Goal: Information Seeking & Learning: Learn about a topic

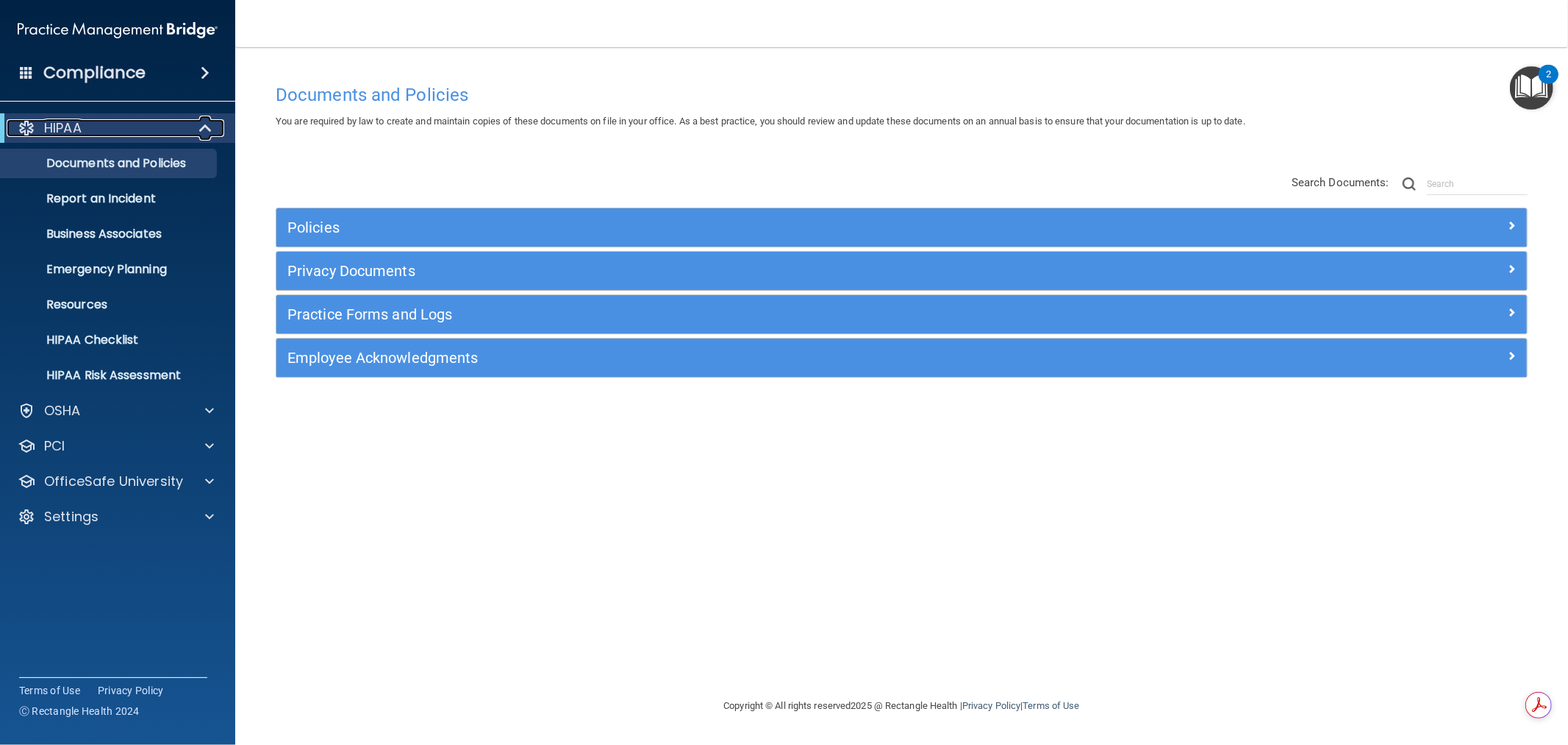
click at [204, 127] on span at bounding box center [207, 127] width 13 height 17
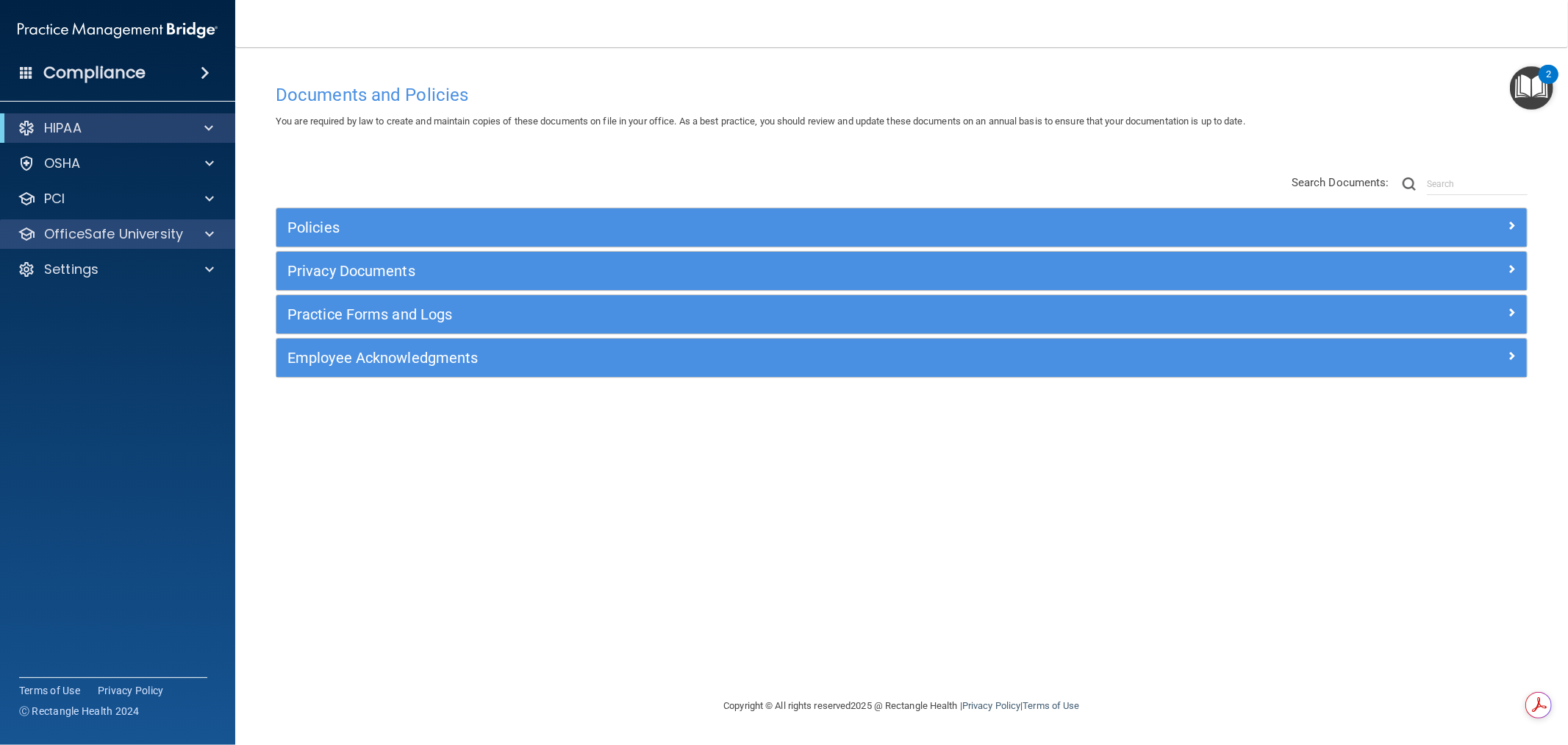
click at [200, 223] on div "OfficeSafe University" at bounding box center [118, 234] width 236 height 29
click at [209, 221] on div "OfficeSafe University" at bounding box center [118, 234] width 236 height 29
click at [212, 227] on span at bounding box center [209, 233] width 9 height 17
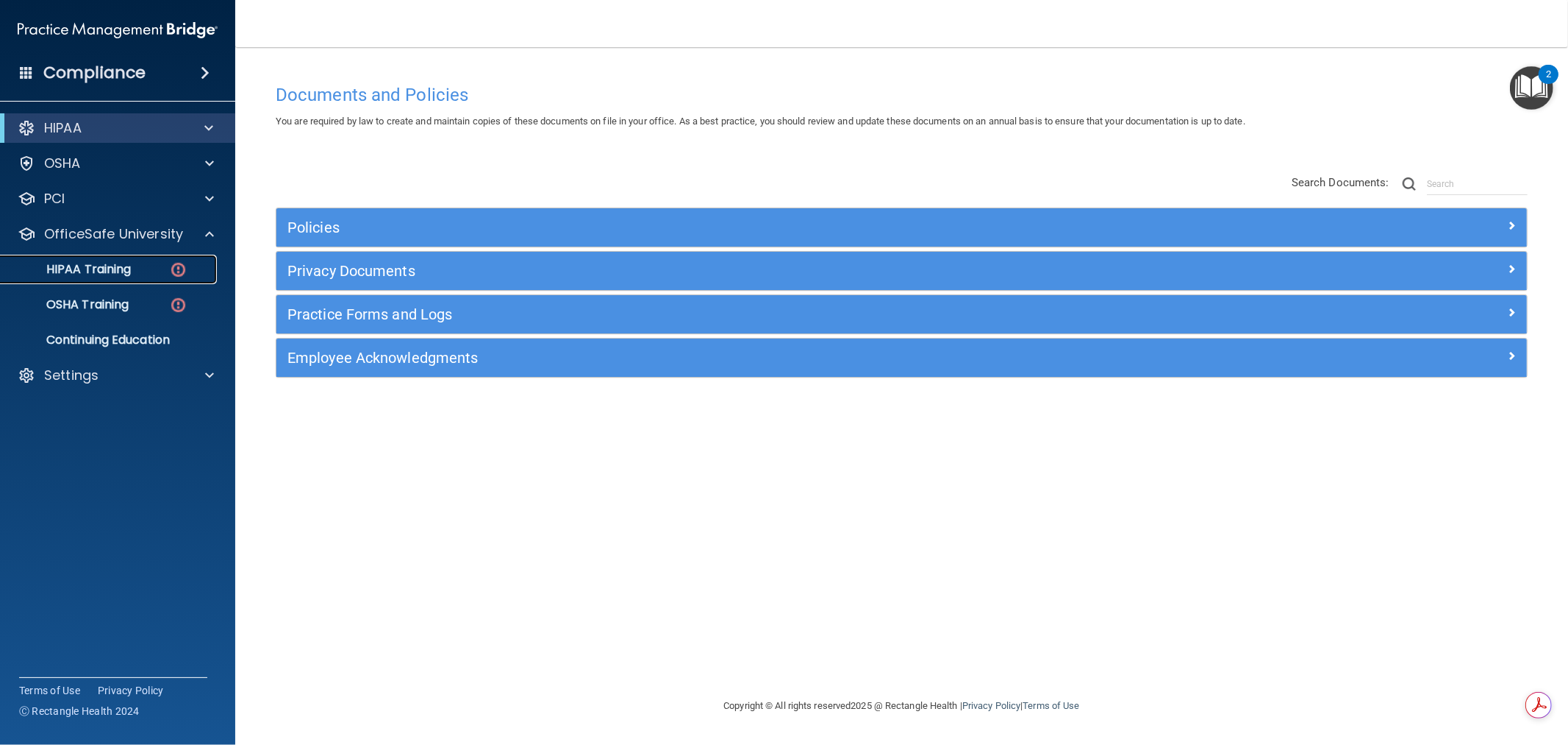
click at [102, 268] on p "HIPAA Training" at bounding box center [71, 270] width 122 height 15
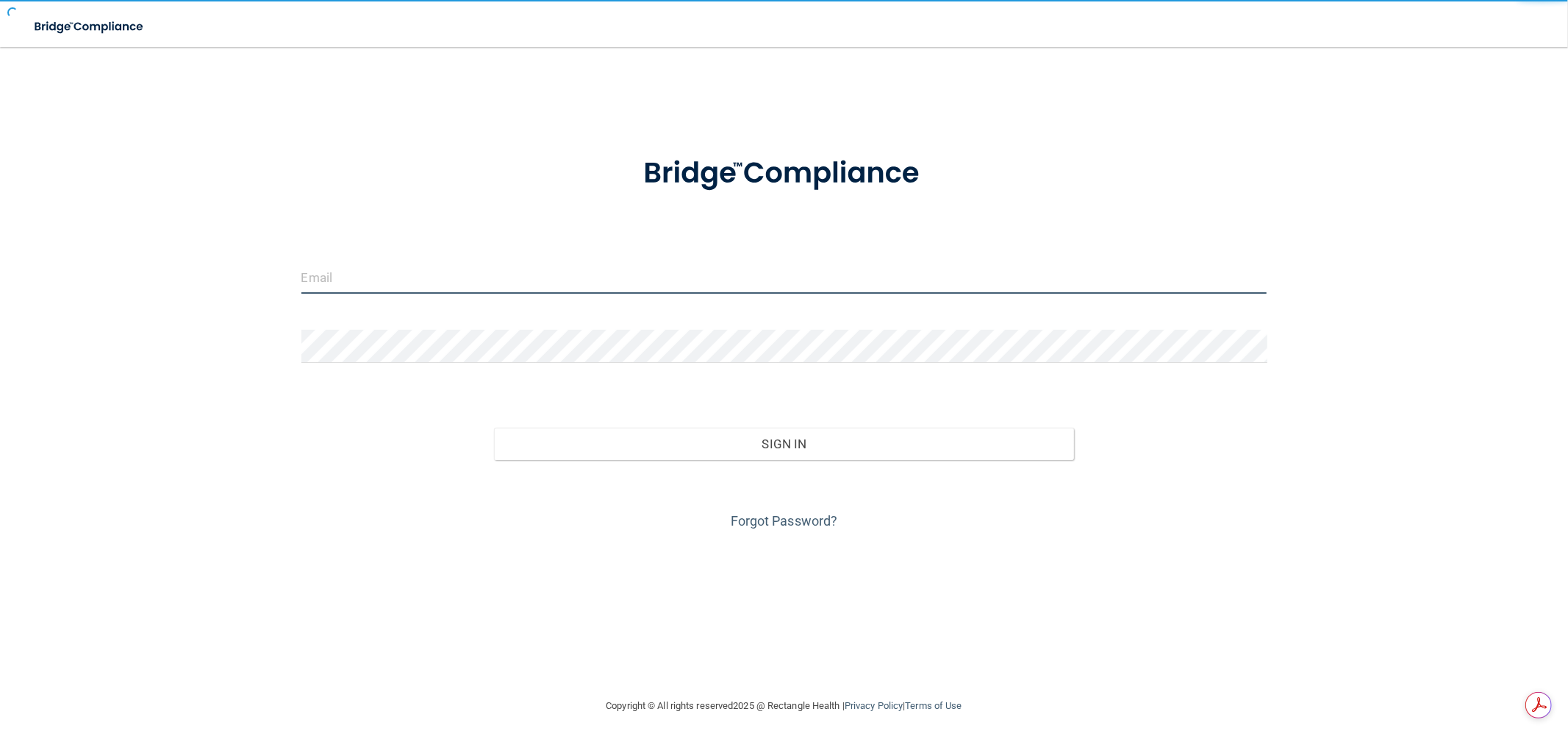
type input "[EMAIL_ADDRESS][DOMAIN_NAME]"
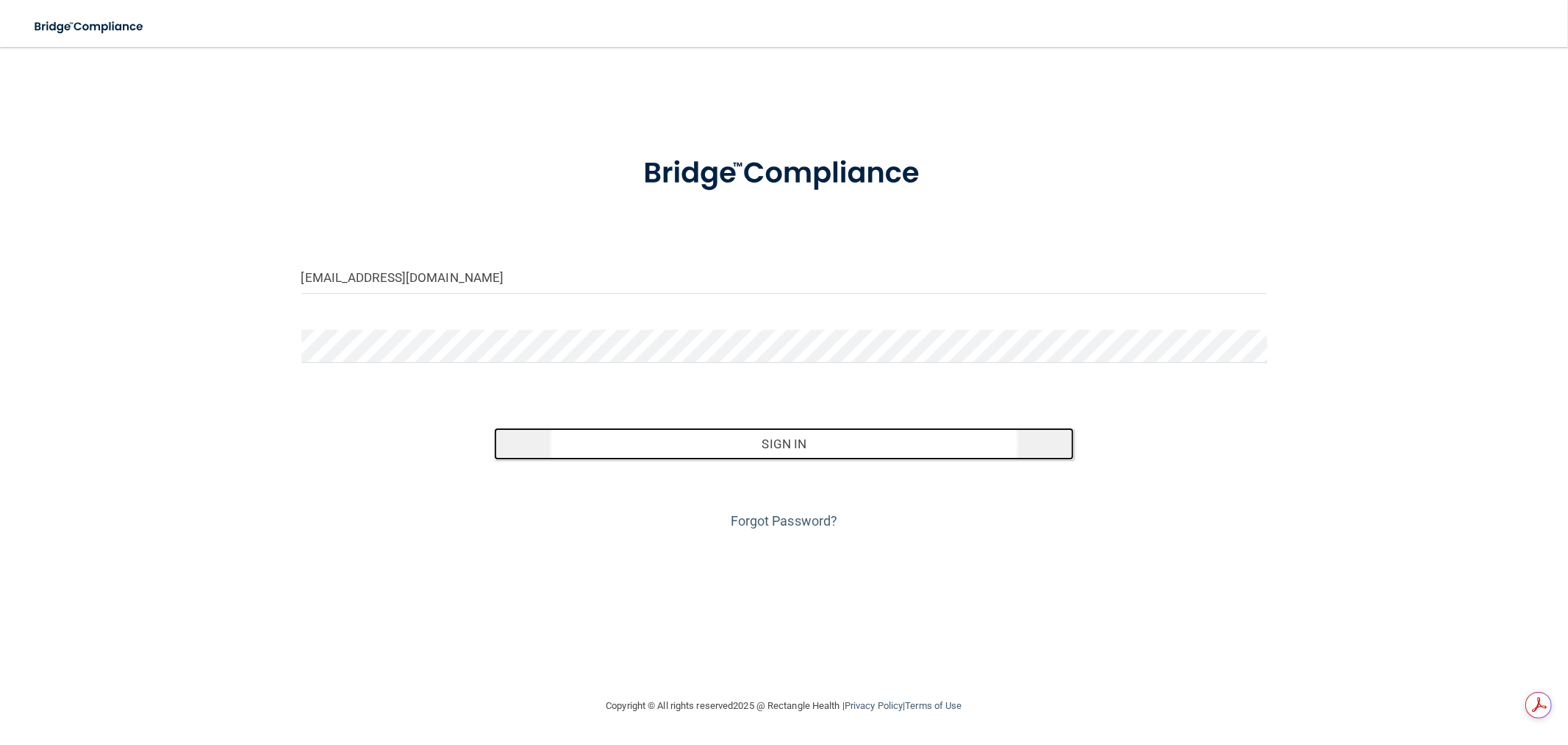
click at [748, 455] on button "Sign In" at bounding box center [784, 444] width 579 height 33
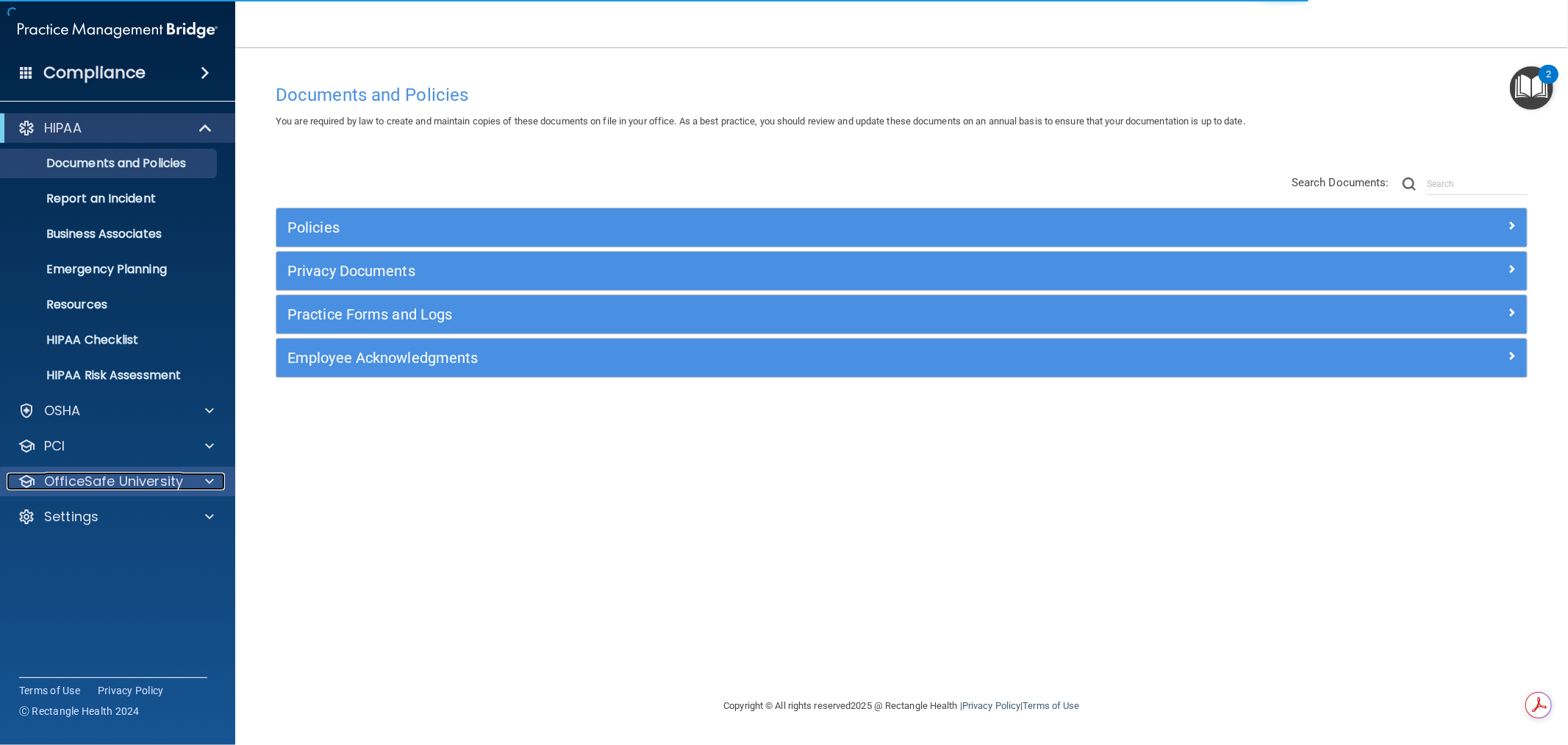
click at [205, 480] on span at bounding box center [209, 481] width 9 height 17
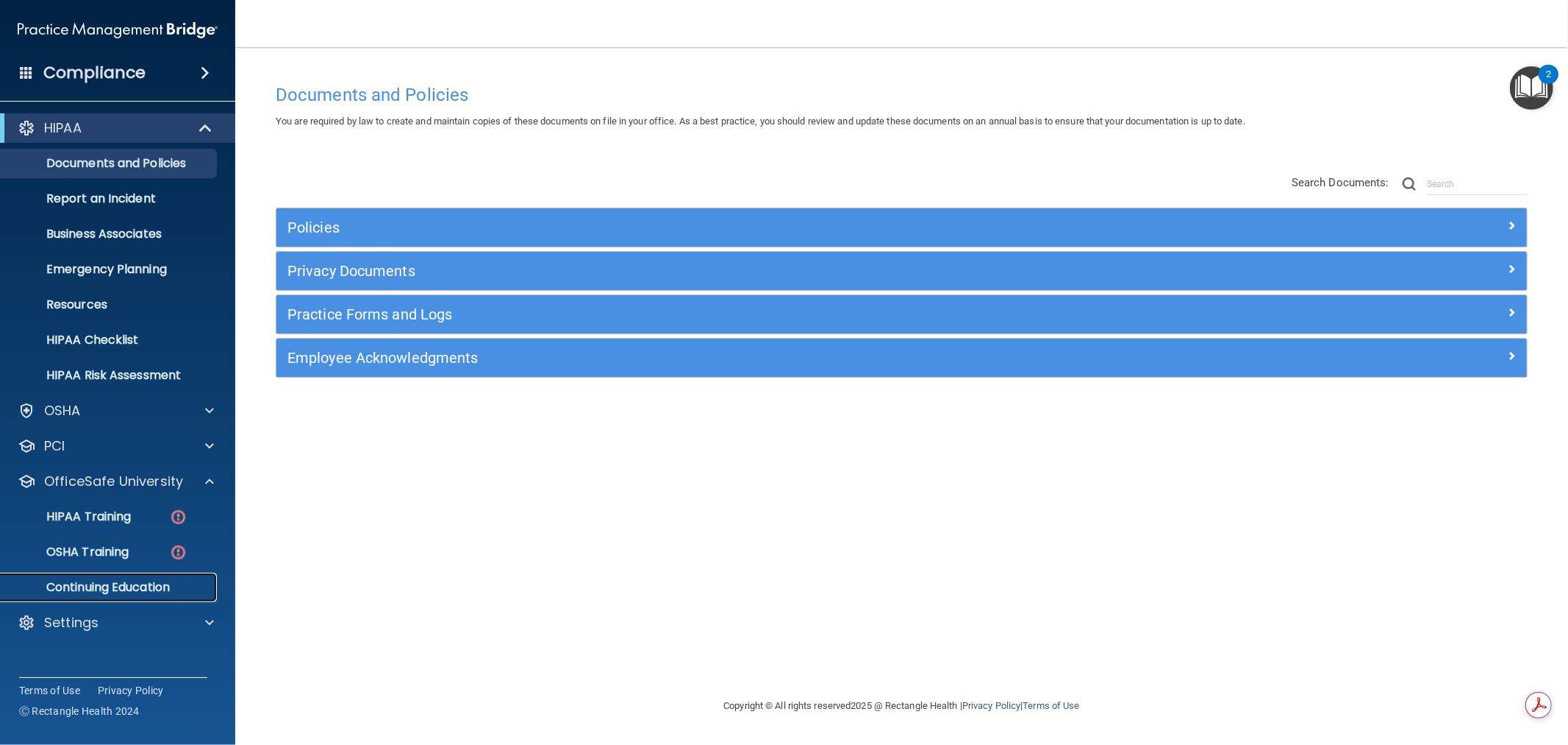
click at [122, 589] on p "Continuing Education" at bounding box center [110, 587] width 200 height 15
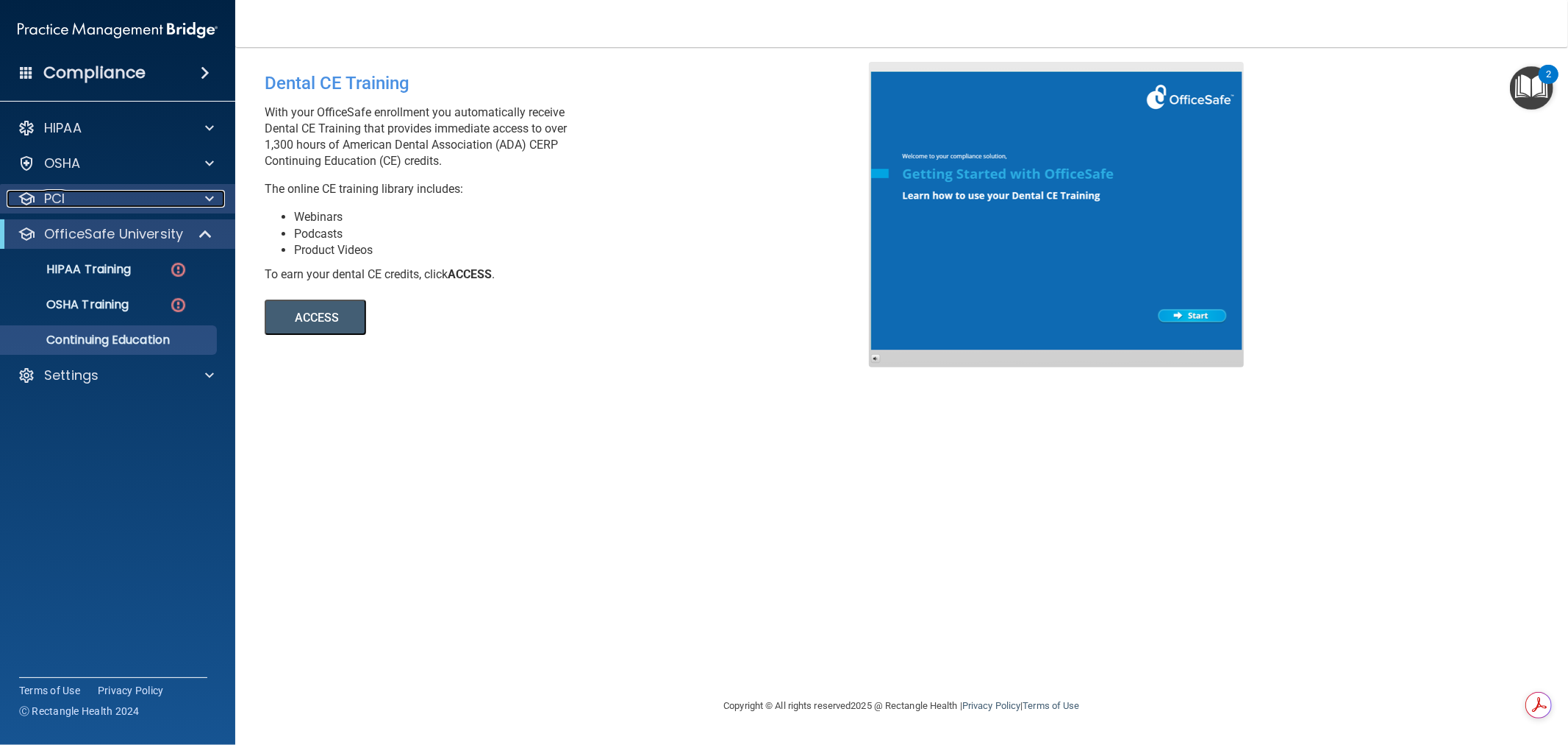
click at [203, 197] on div at bounding box center [207, 198] width 37 height 17
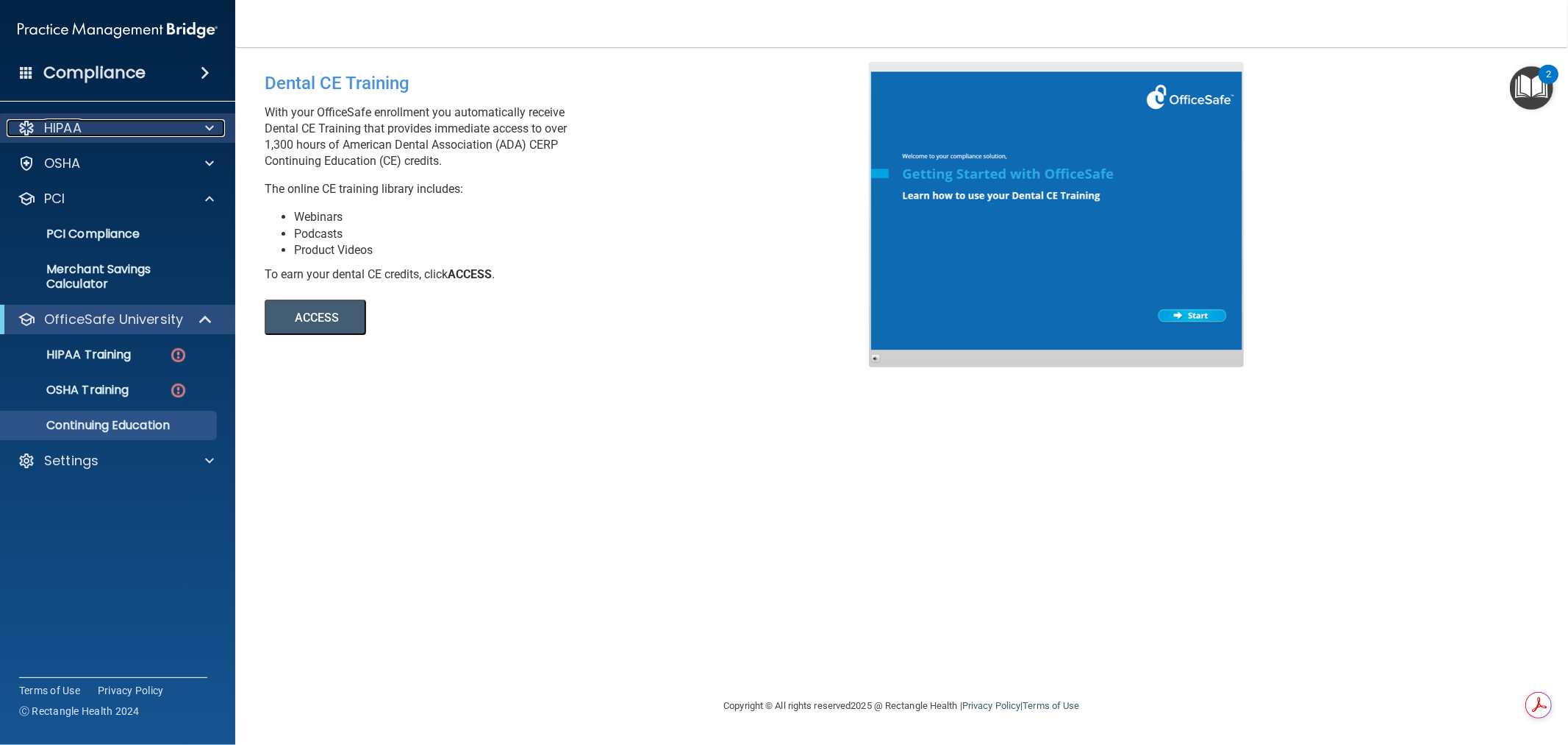
click at [216, 131] on div at bounding box center [207, 127] width 37 height 17
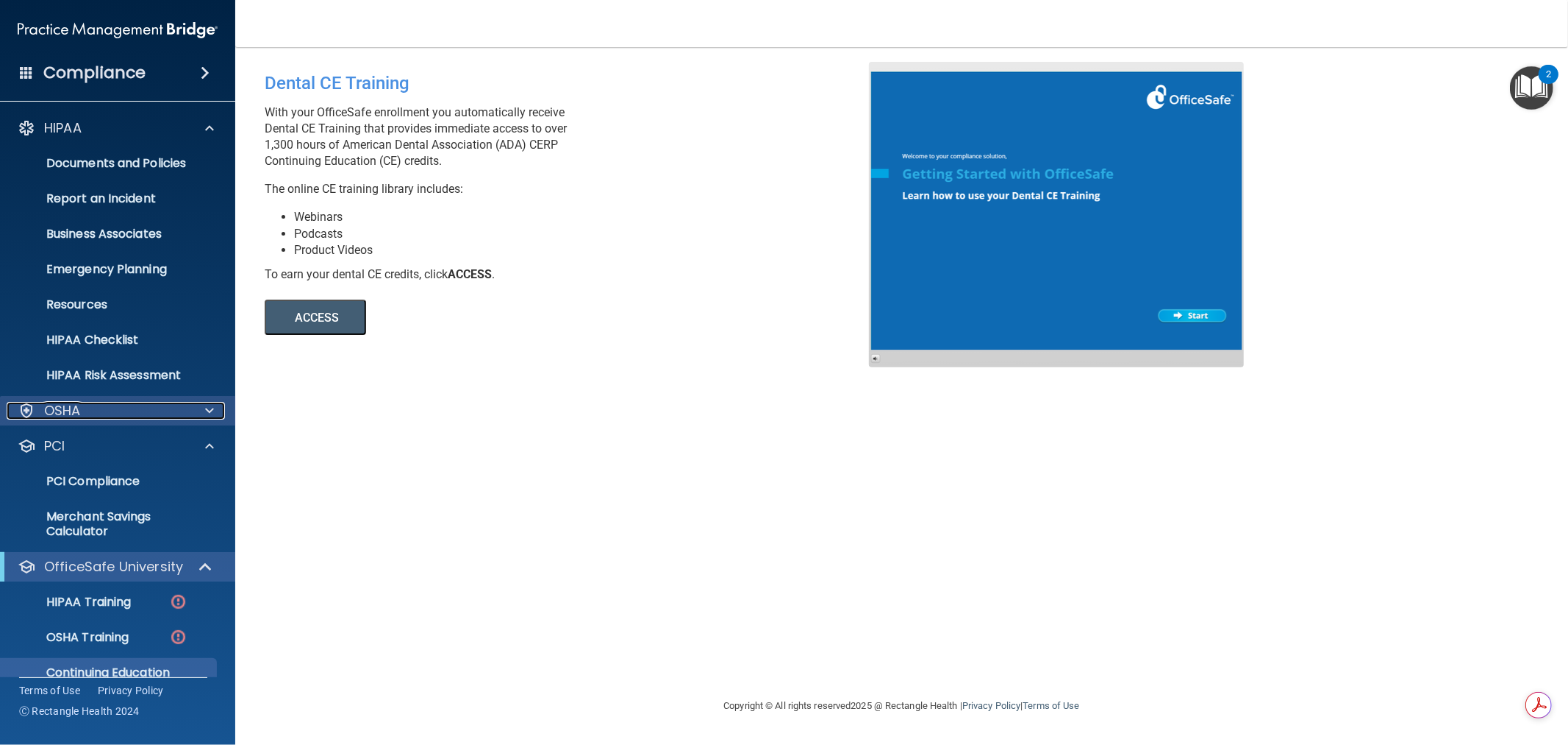
click at [206, 407] on span at bounding box center [209, 410] width 9 height 17
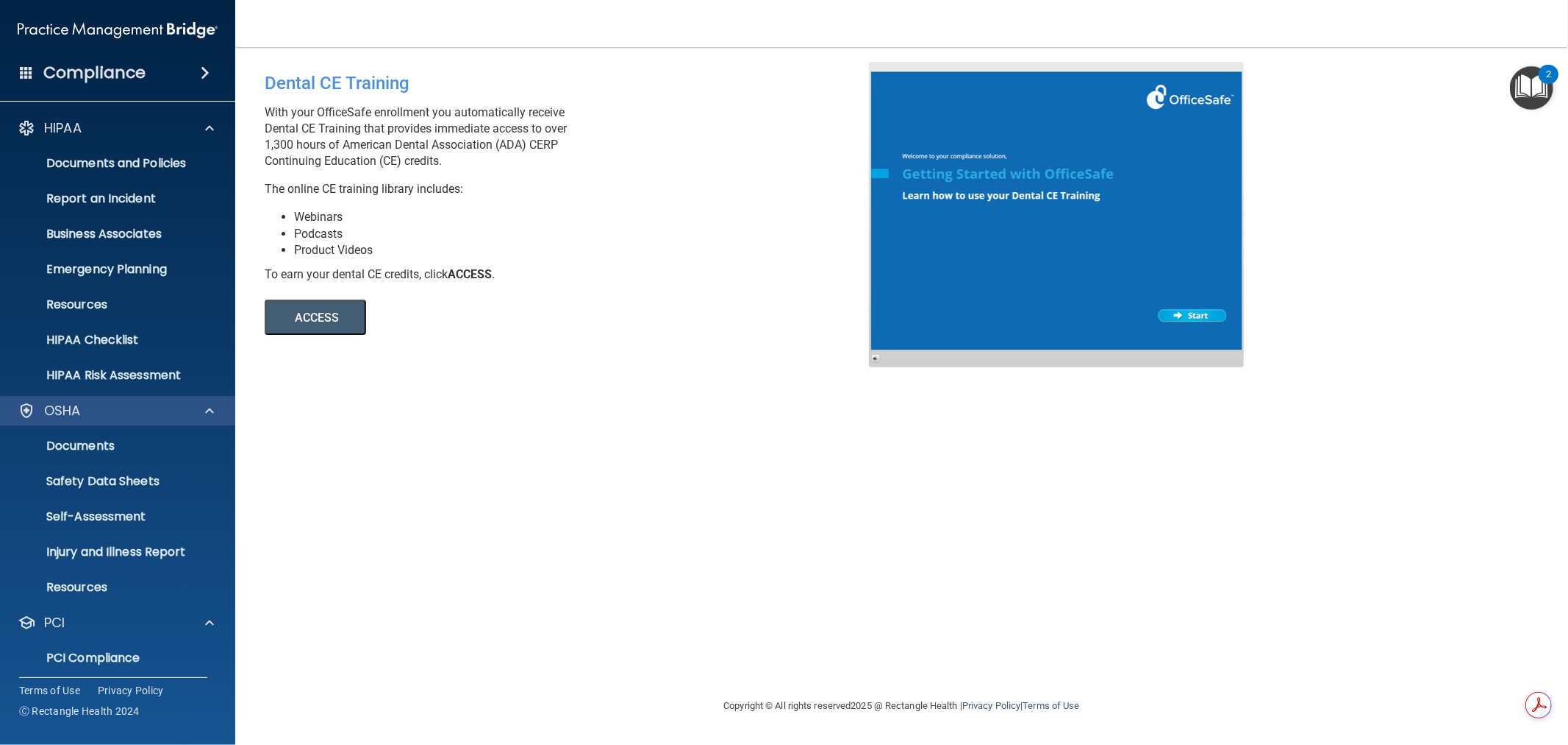
click at [196, 419] on div "OSHA" at bounding box center [118, 410] width 236 height 29
click at [216, 415] on div at bounding box center [207, 410] width 37 height 17
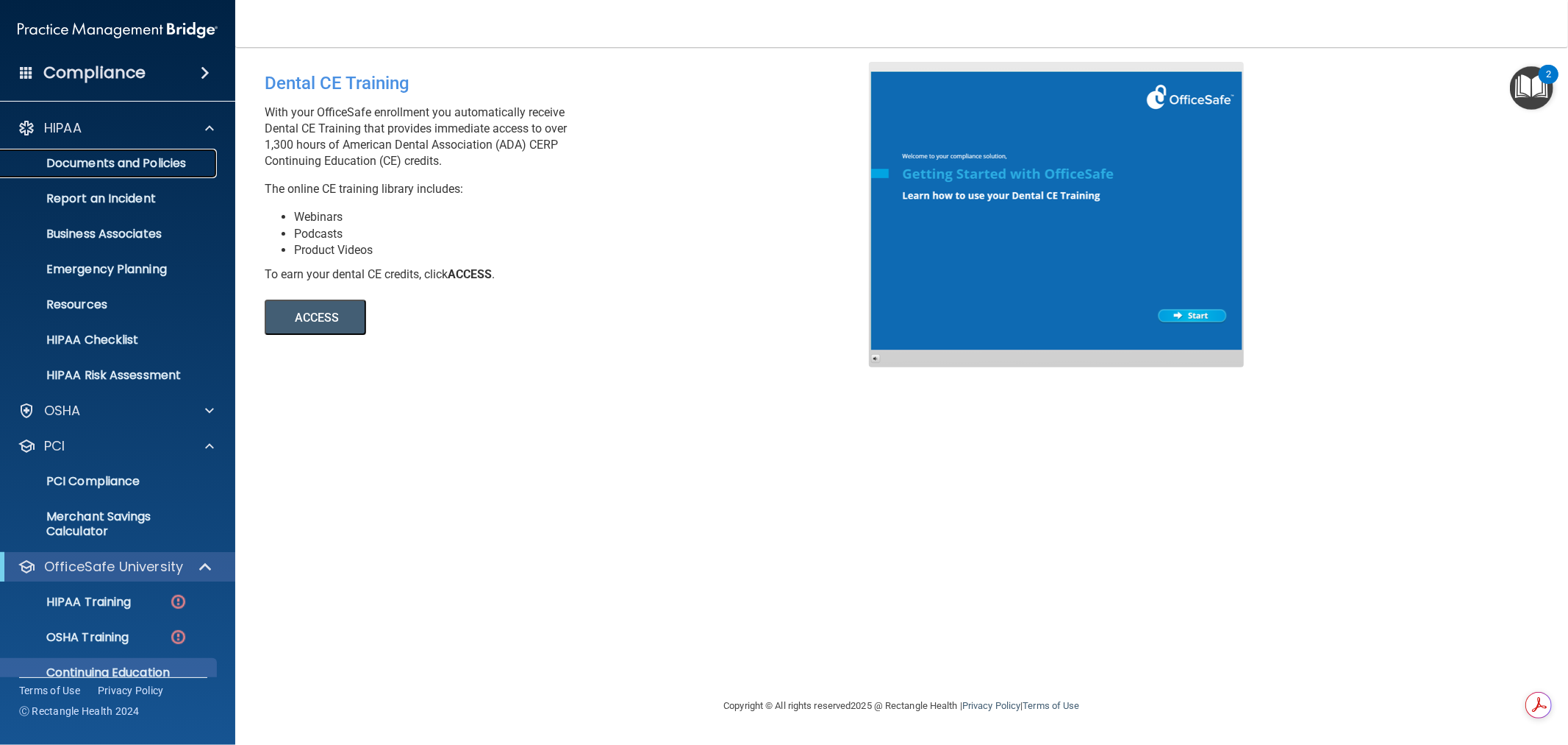
click at [131, 165] on p "Documents and Policies" at bounding box center [110, 163] width 200 height 15
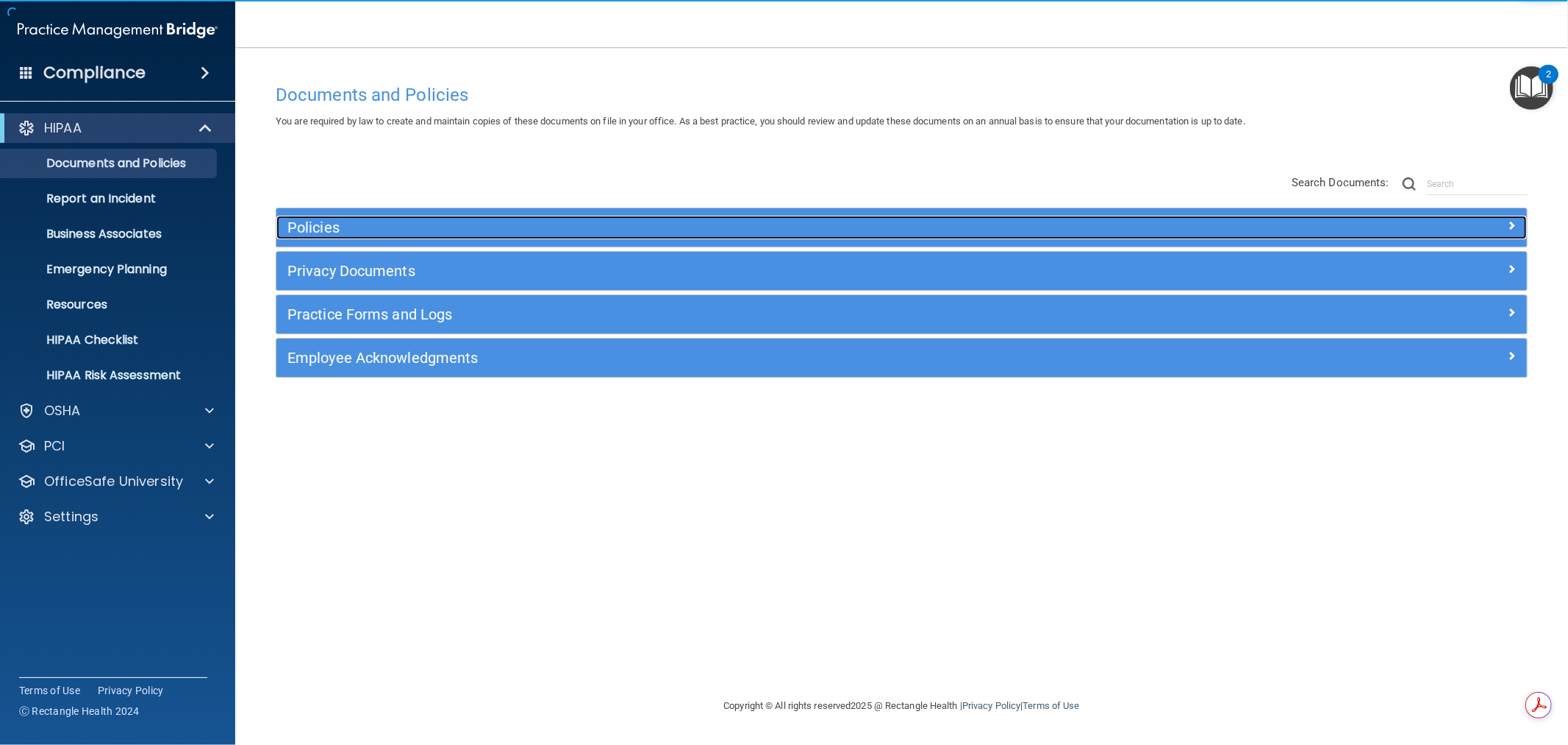
click at [447, 231] on h5 "Policies" at bounding box center [745, 228] width 916 height 16
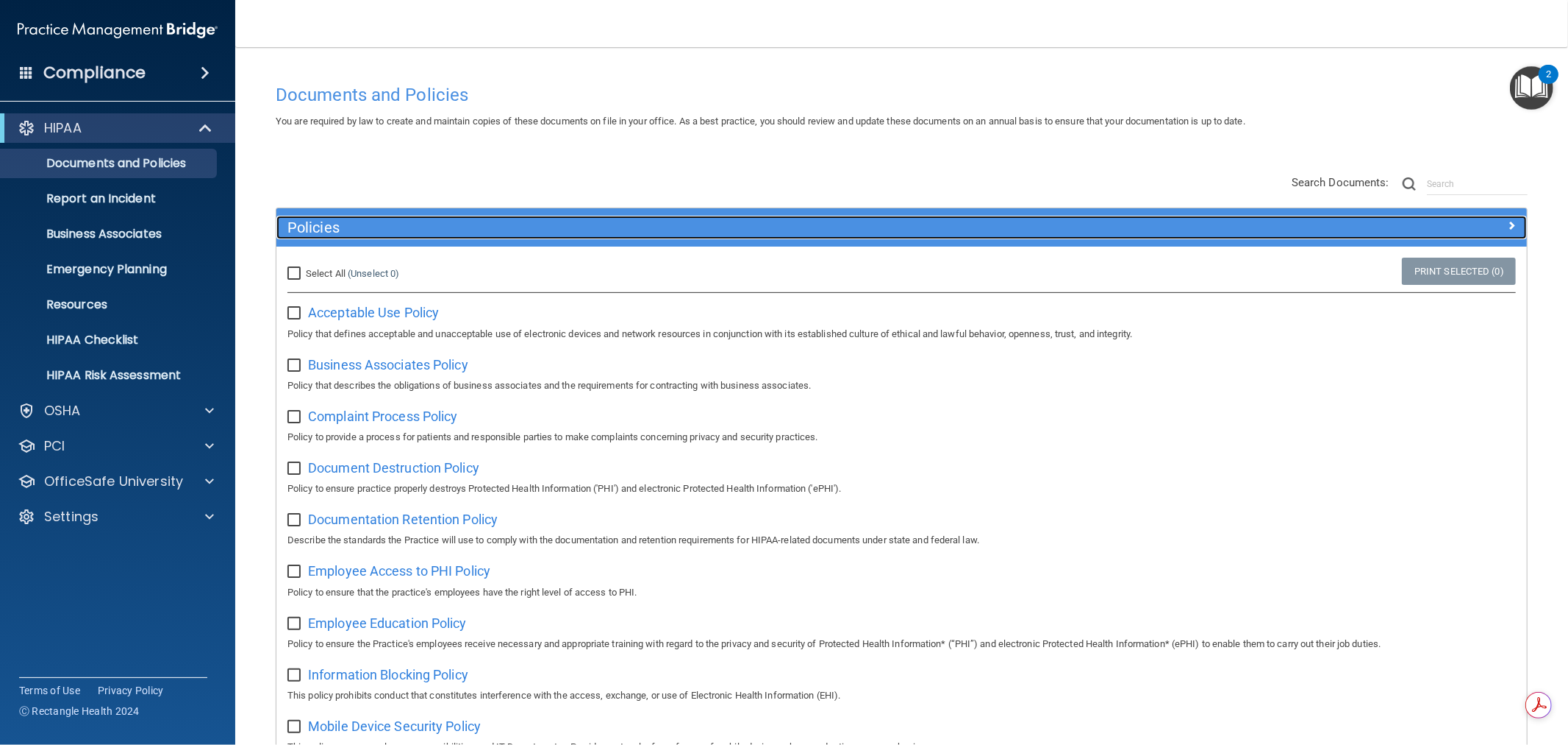
click at [461, 227] on h5 "Policies" at bounding box center [745, 228] width 916 height 16
